Goal: Navigation & Orientation: Find specific page/section

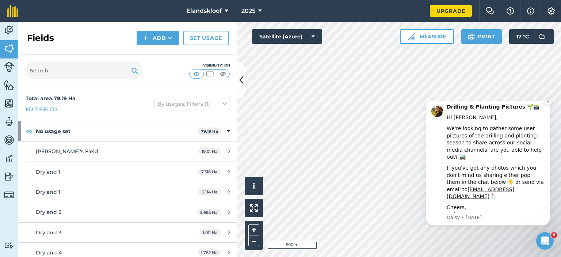
click at [549, 103] on icon "Dismiss notification" at bounding box center [548, 101] width 4 height 4
click at [549, 156] on body "Drilling & Planting Pictures 🌱📸 Hi [PERSON_NAME], We're looking to gather some …" at bounding box center [488, 165] width 140 height 123
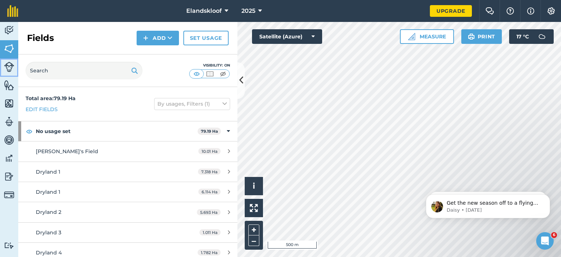
click at [8, 70] on img at bounding box center [9, 67] width 10 height 10
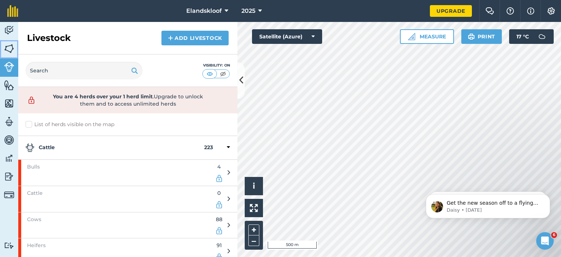
click at [8, 49] on img at bounding box center [9, 48] width 10 height 11
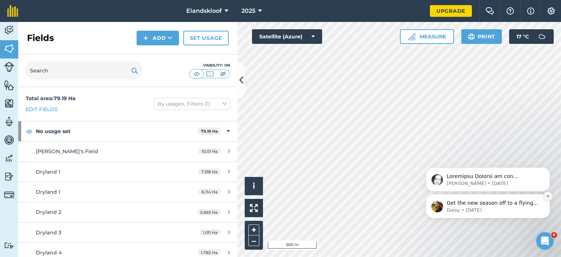
click at [548, 197] on icon "Dismiss notification" at bounding box center [548, 196] width 4 height 4
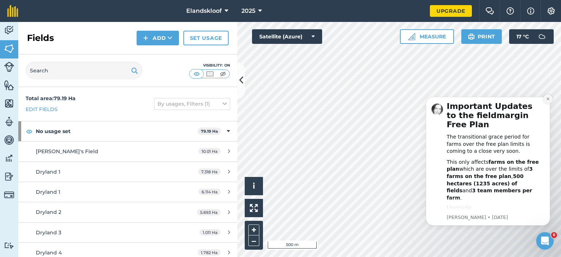
click at [548, 99] on icon "Dismiss notification" at bounding box center [548, 99] width 3 height 3
